Goal: Information Seeking & Learning: Learn about a topic

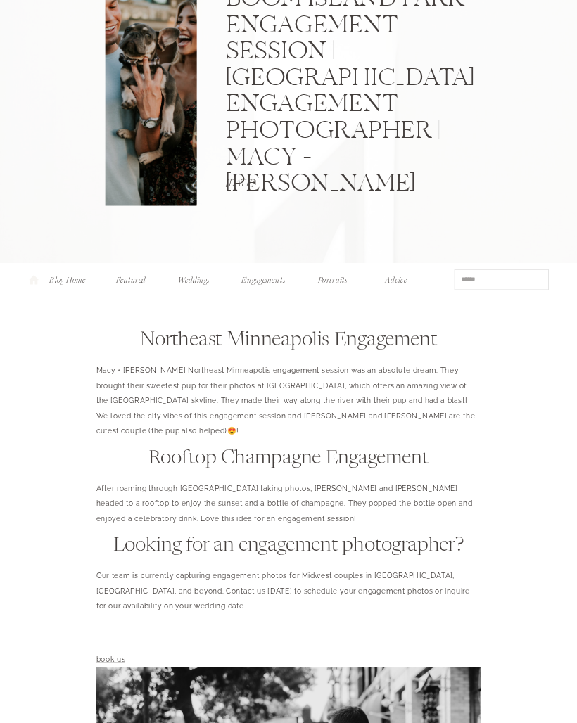
scroll to position [135, 0]
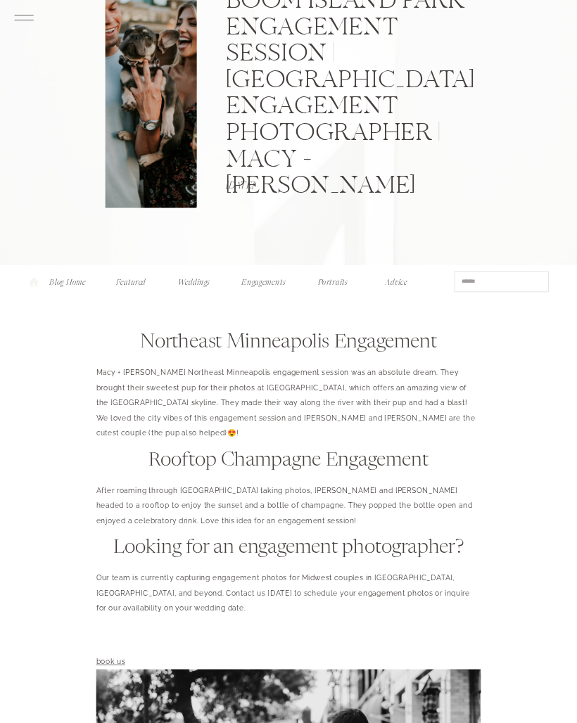
click at [246, 286] on nav "Engagements" at bounding box center [263, 281] width 49 height 10
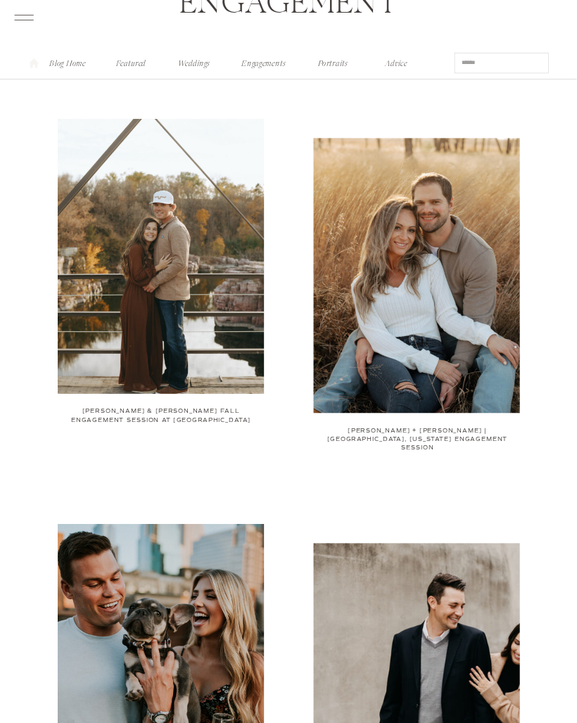
scroll to position [110, 0]
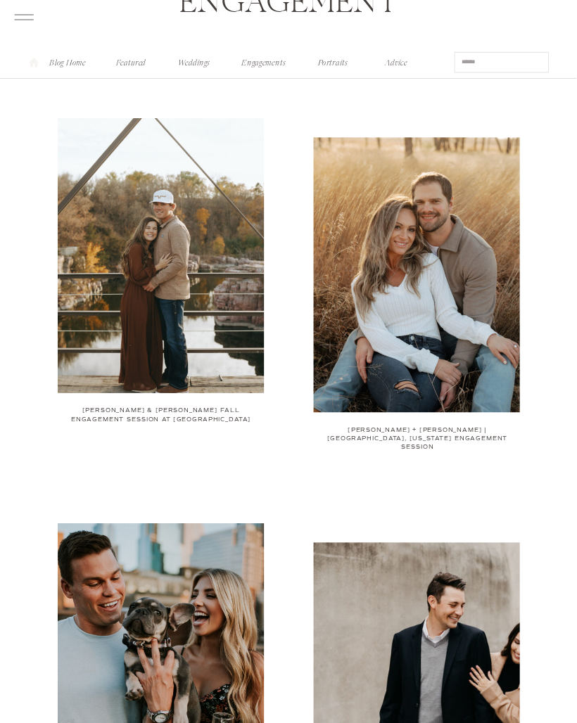
click at [467, 172] on img at bounding box center [417, 275] width 206 height 275
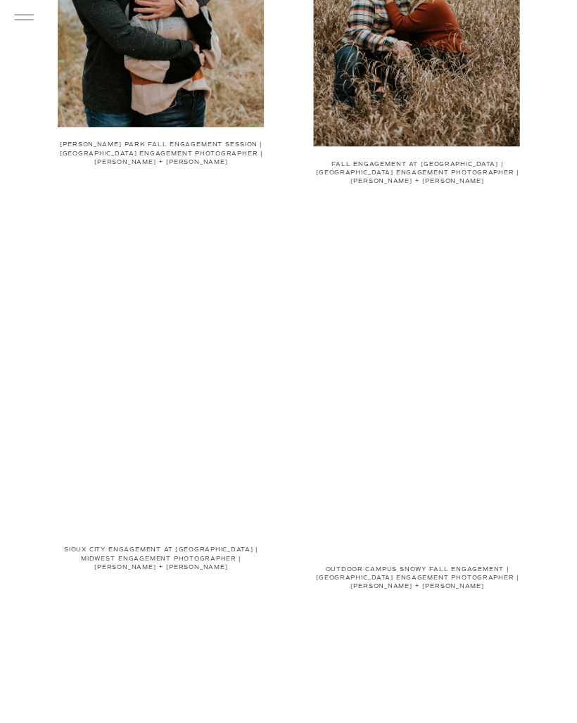
scroll to position [1193, 0]
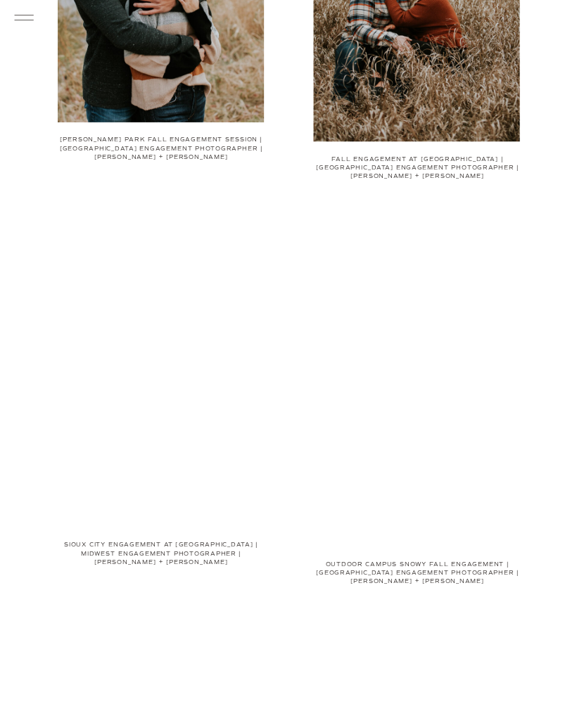
click at [447, 158] on link "Fall Engagement at [GEOGRAPHIC_DATA] | [GEOGRAPHIC_DATA] Engagement Photographe…" at bounding box center [417, 167] width 203 height 25
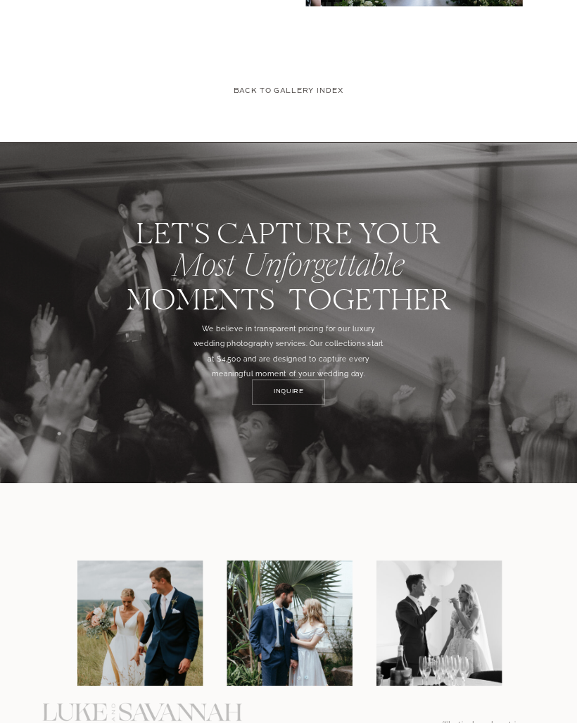
scroll to position [4346, 0]
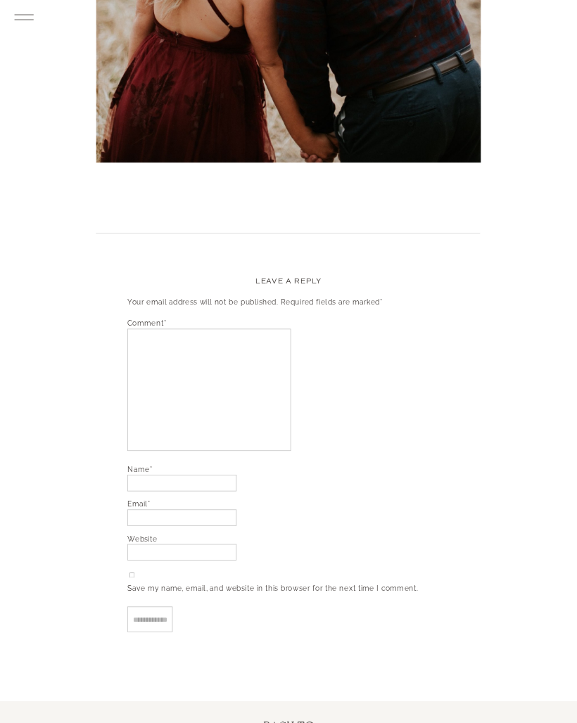
scroll to position [1219, 0]
